Goal: Obtain resource: Download file/media

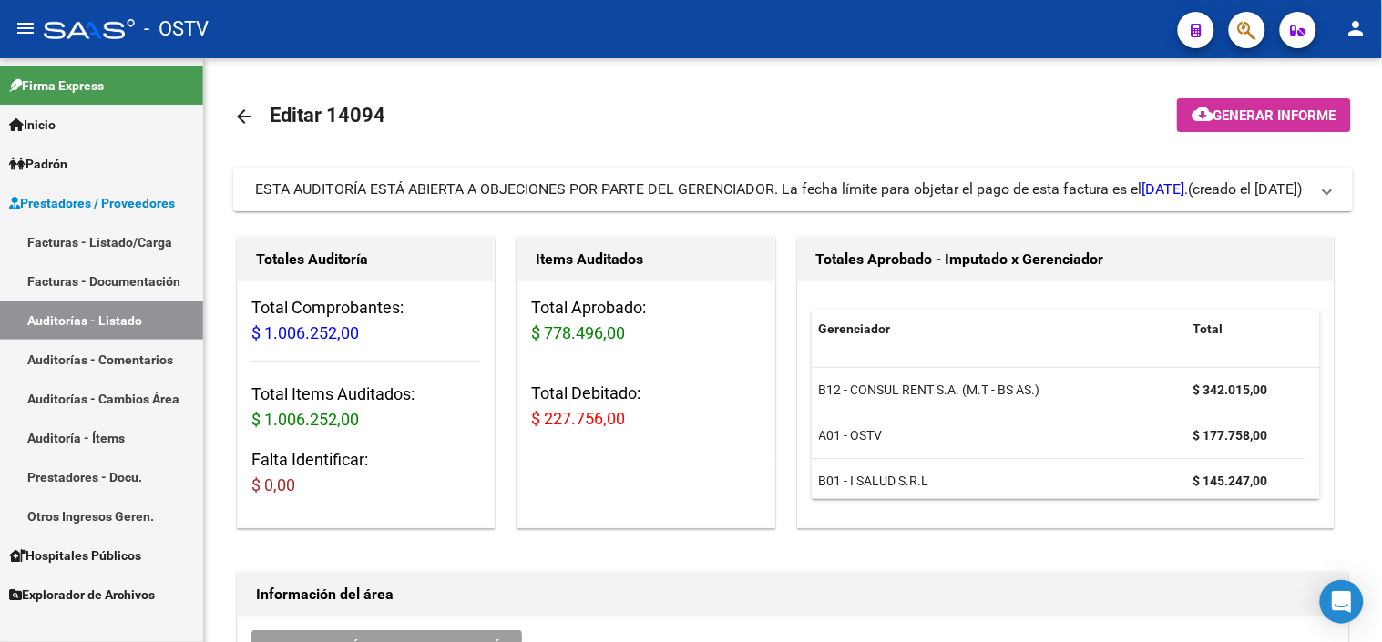
click at [126, 324] on link "Auditorías - Listado" at bounding box center [101, 320] width 203 height 39
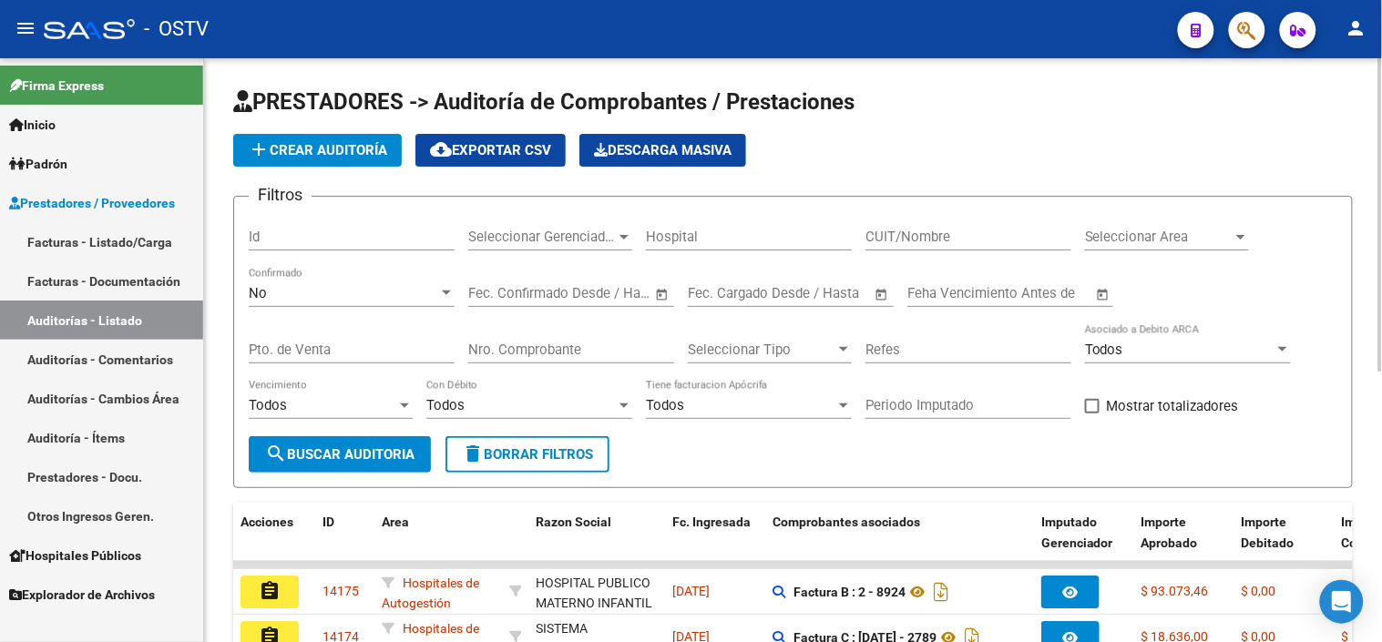
click at [507, 353] on input "Nro. Comprobante" at bounding box center [571, 350] width 206 height 16
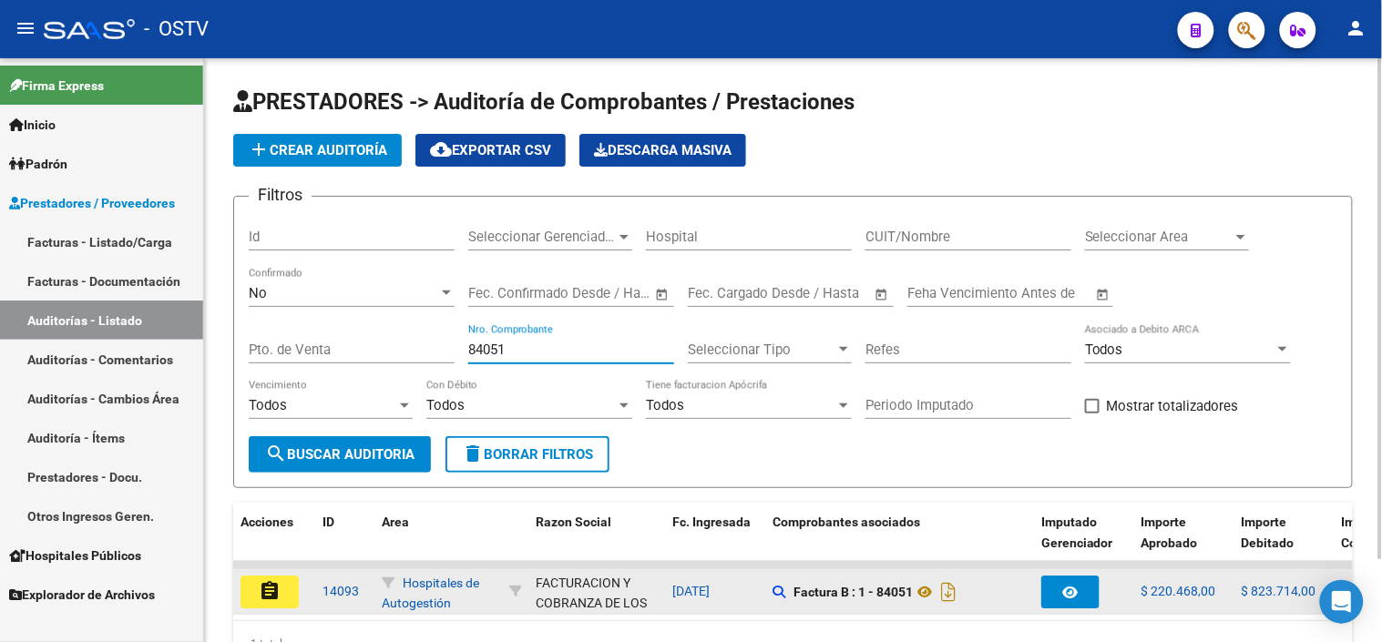
type input "84051"
click at [312, 593] on datatable-body-cell "assignment" at bounding box center [274, 592] width 82 height 45
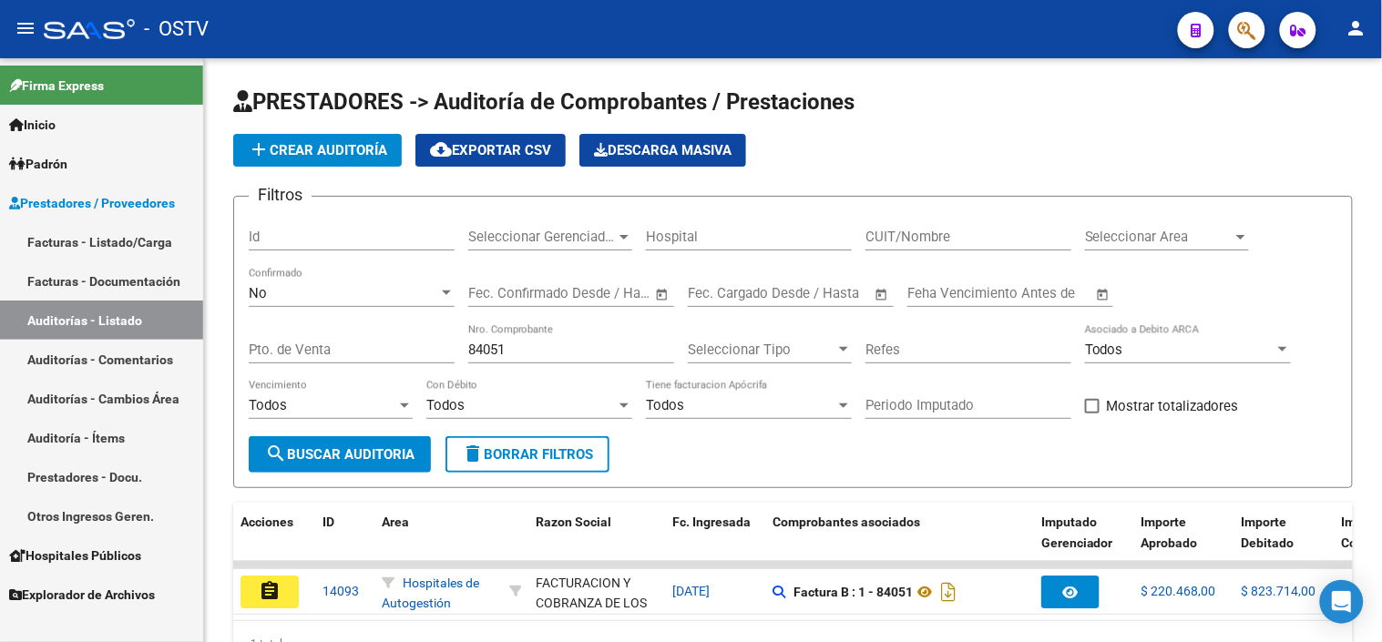
click at [287, 595] on button "assignment" at bounding box center [270, 592] width 58 height 33
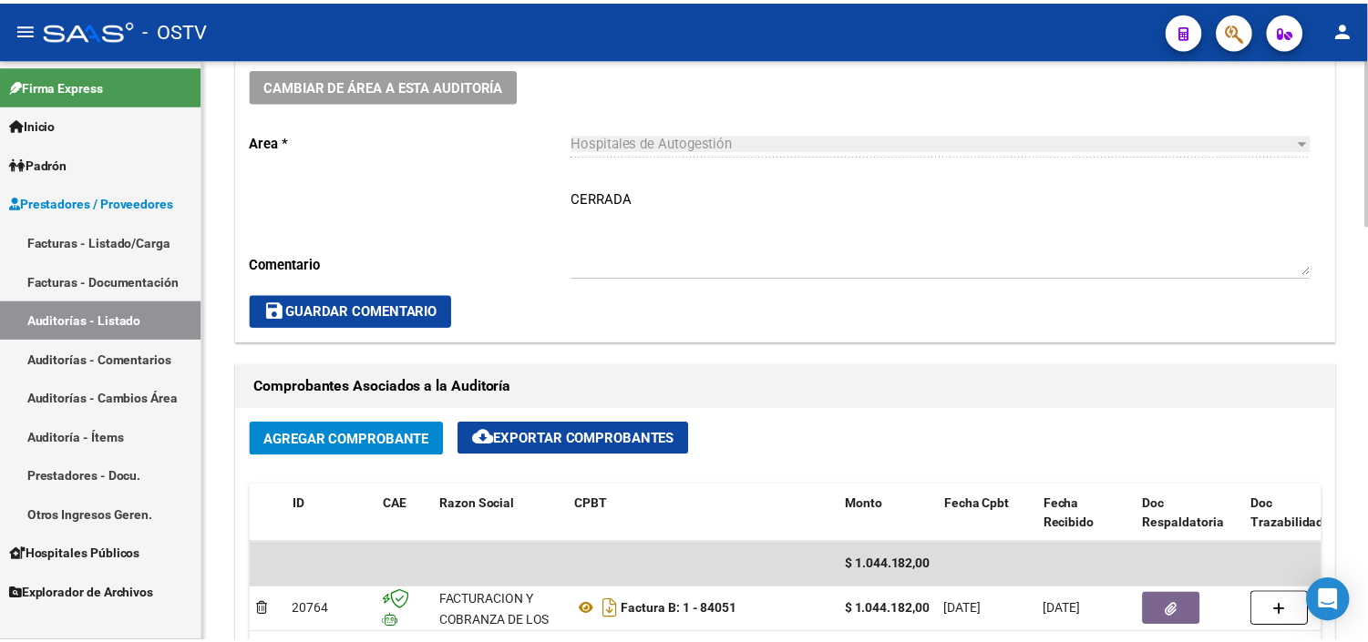
scroll to position [708, 0]
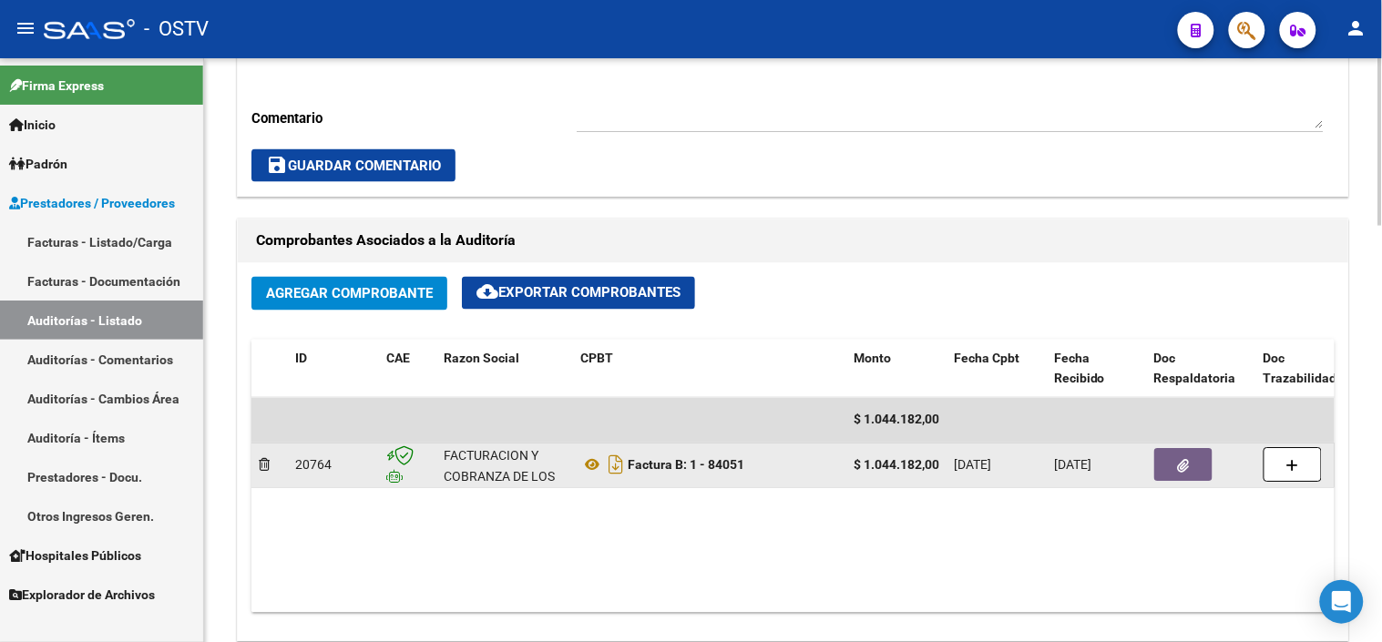
click at [1180, 462] on icon "button" at bounding box center [1184, 467] width 12 height 14
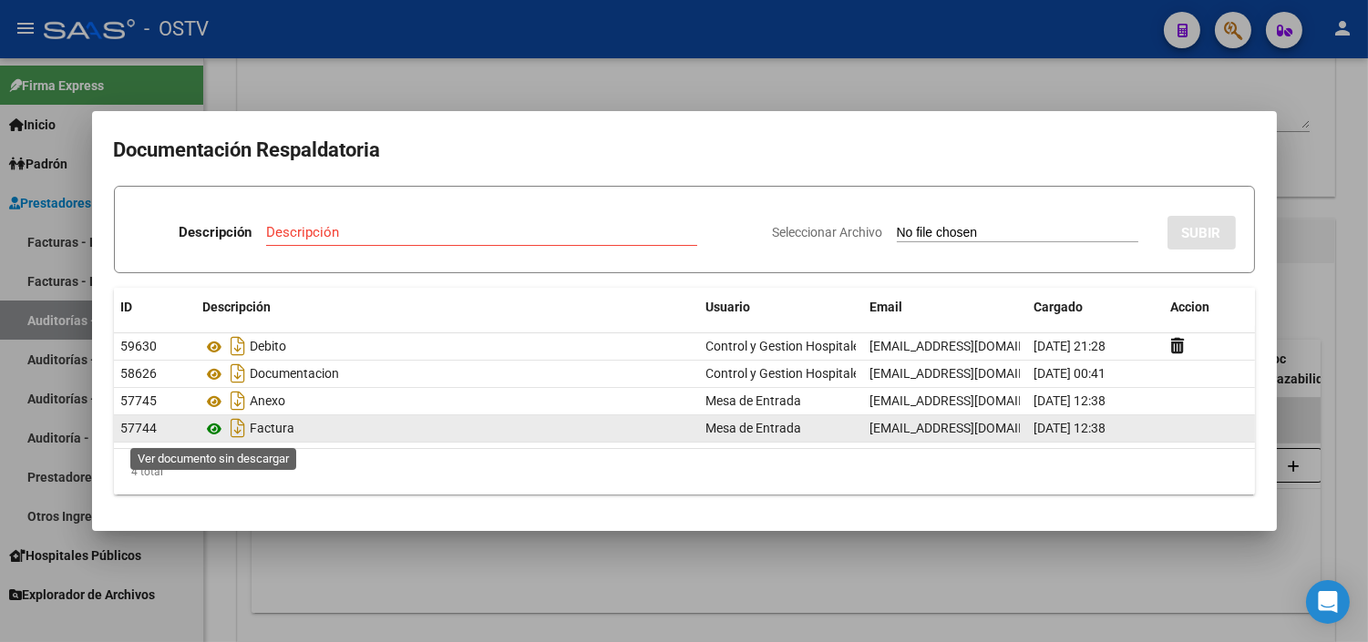
click at [216, 430] on icon at bounding box center [215, 429] width 24 height 22
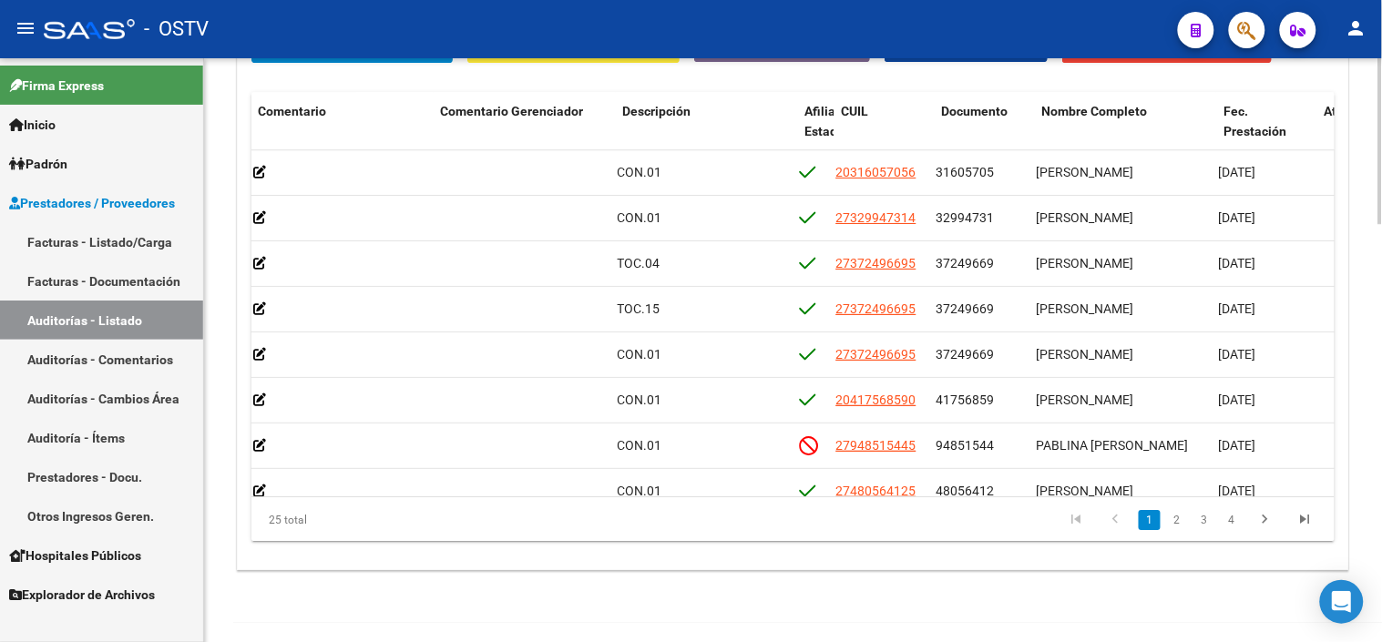
scroll to position [0, 825]
